Goal: Information Seeking & Learning: Learn about a topic

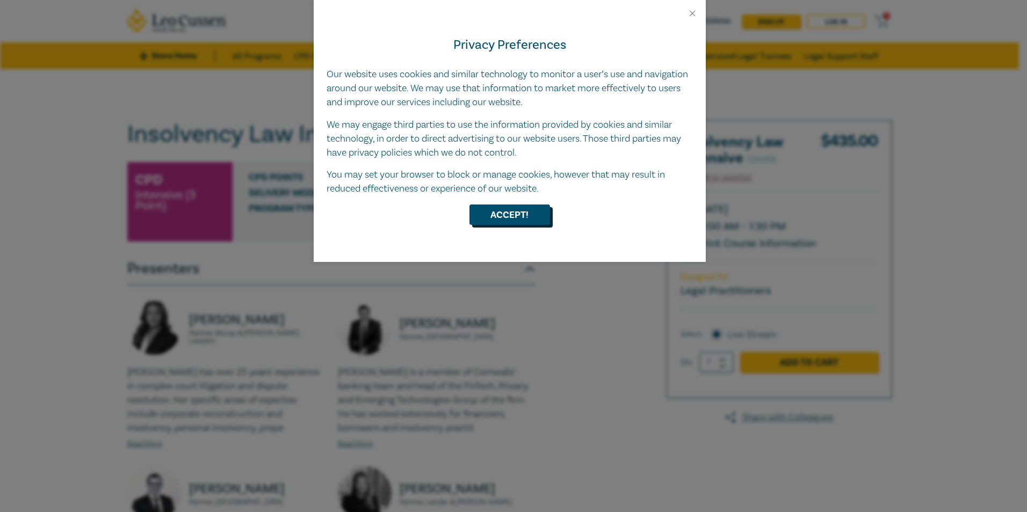
click at [519, 214] on button "Accept!" at bounding box center [509, 215] width 81 height 20
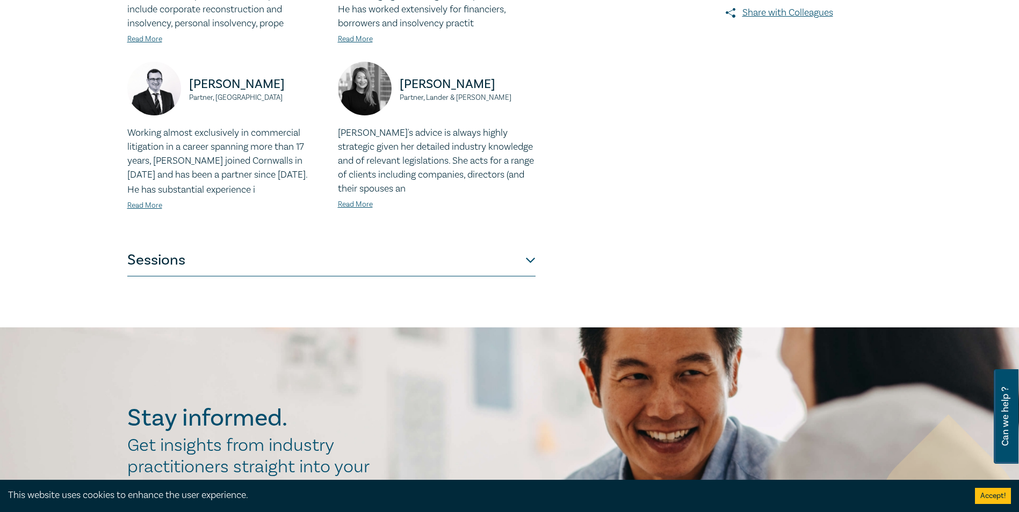
scroll to position [430, 0]
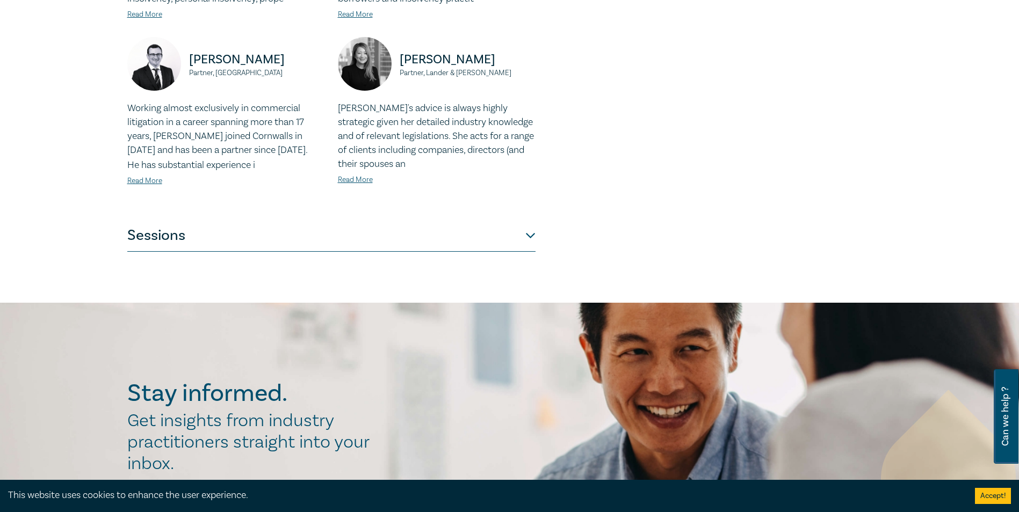
click at [275, 248] on button "Sessions" at bounding box center [331, 236] width 408 height 32
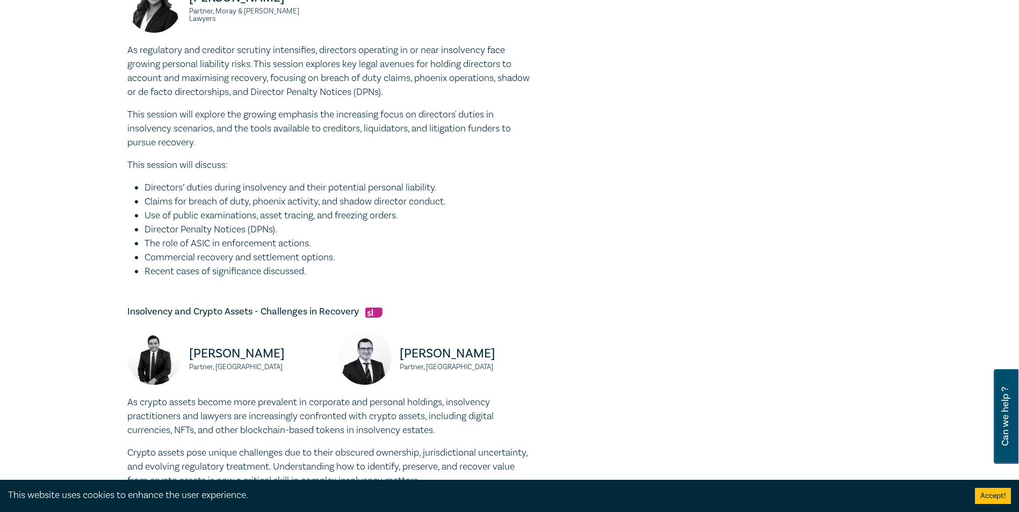
scroll to position [698, 0]
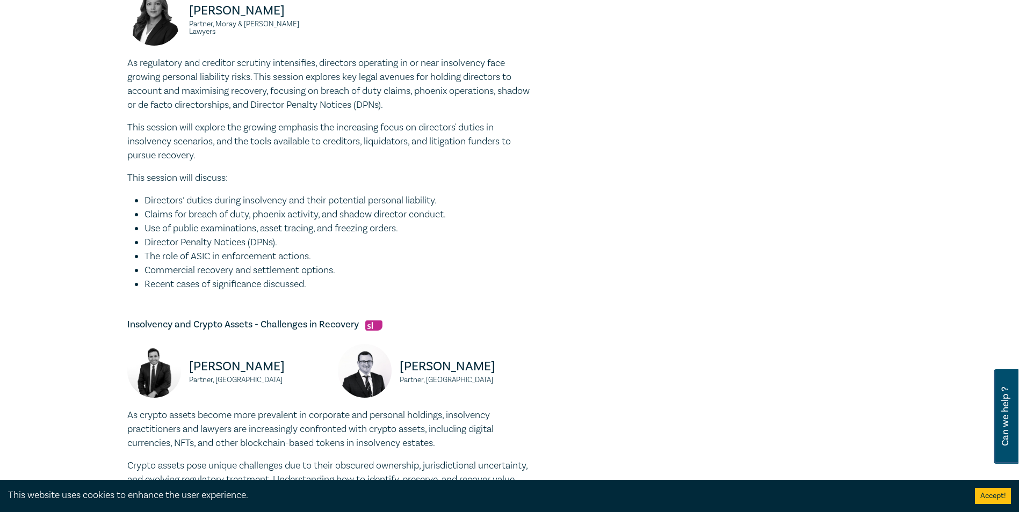
drag, startPoint x: 299, startPoint y: 298, endPoint x: 144, endPoint y: 296, distance: 154.7
click at [144, 292] on li "Recent cases of significance discussed." at bounding box center [339, 285] width 391 height 14
drag, startPoint x: 144, startPoint y: 296, endPoint x: 112, endPoint y: 293, distance: 32.4
click at [112, 293] on div "Insolvency Law Intensive I25055 CPD Intensive (3 Point) CPD Points 3 Point s De…" at bounding box center [509, 31] width 1019 height 1321
drag, startPoint x: 328, startPoint y: 302, endPoint x: 108, endPoint y: 81, distance: 311.4
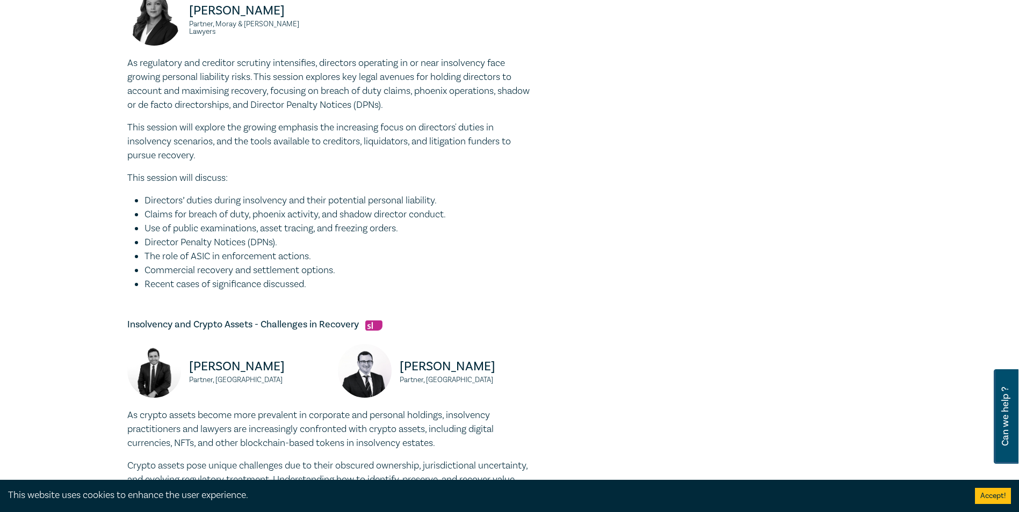
click at [108, 81] on div "Insolvency Law Intensive I25055 CPD Intensive (3 Point) CPD Points 3 Point s De…" at bounding box center [509, 31] width 1019 height 1321
copy div "As regulatory and creditor scrutiny intensifies, directors operating in or near…"
click at [602, 365] on div "Insolvency Law Intensive I25055 CPD Intensive (3 Point) CPD Points 3 Point s De…" at bounding box center [380, 31] width 518 height 1219
